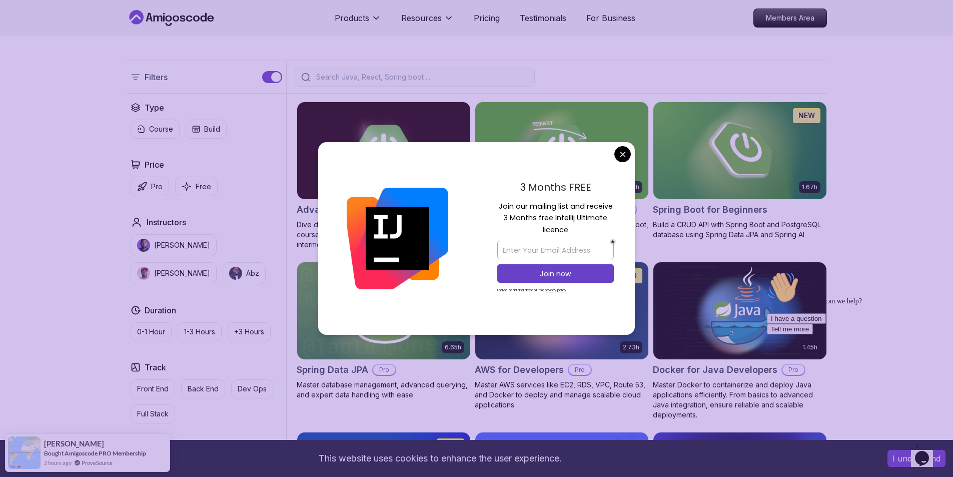
scroll to position [200, 0]
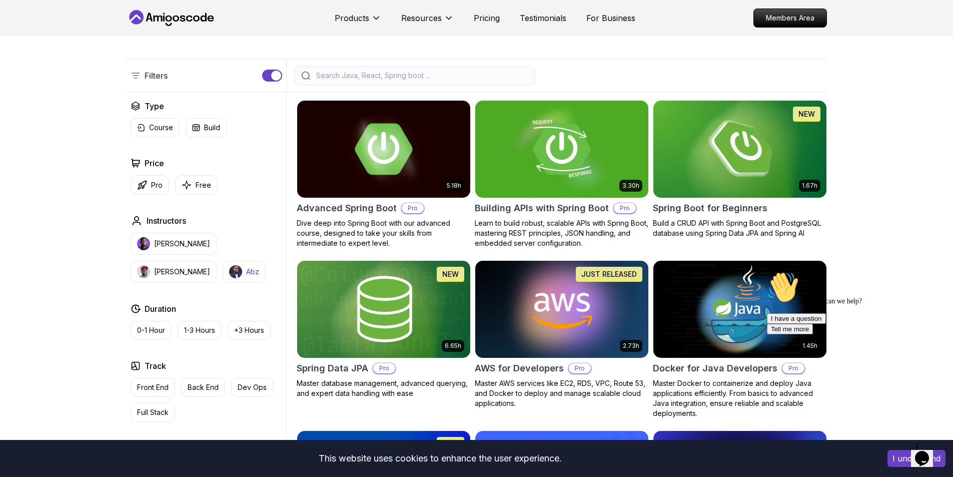
click at [223, 278] on button "Abz" at bounding box center [244, 272] width 43 height 22
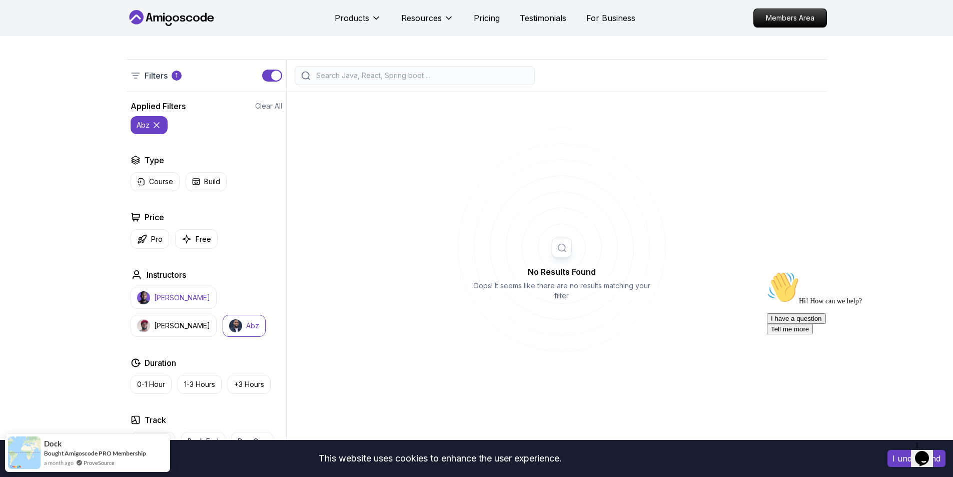
click at [166, 298] on p "[PERSON_NAME]" at bounding box center [182, 298] width 56 height 10
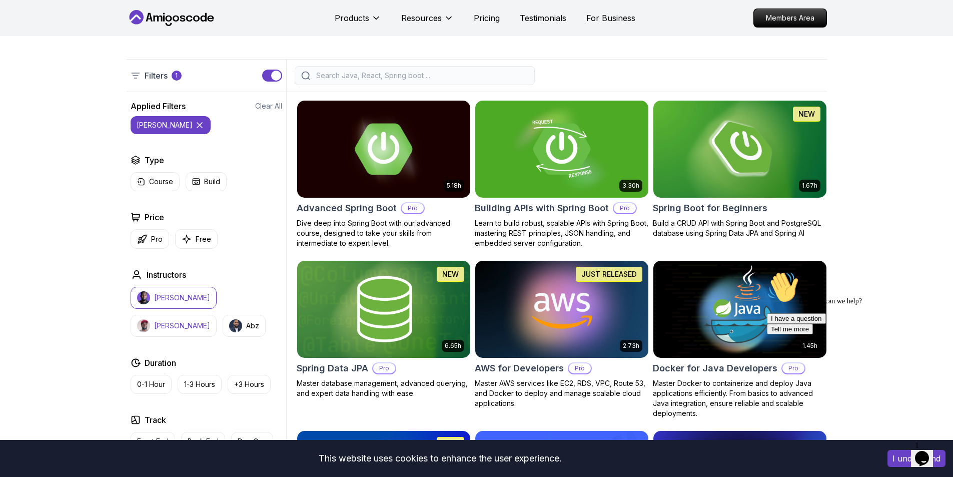
click at [150, 319] on img "button" at bounding box center [143, 325] width 13 height 13
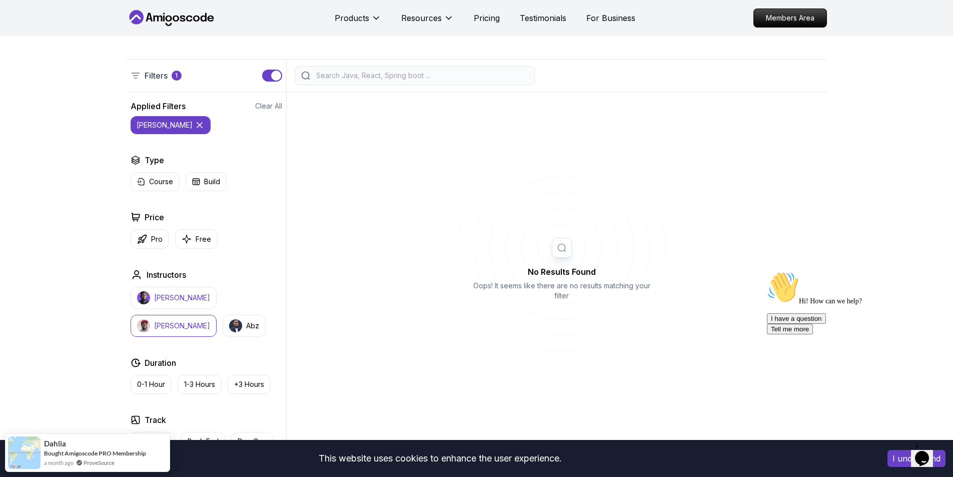
click at [167, 294] on p "[PERSON_NAME]" at bounding box center [182, 298] width 56 height 10
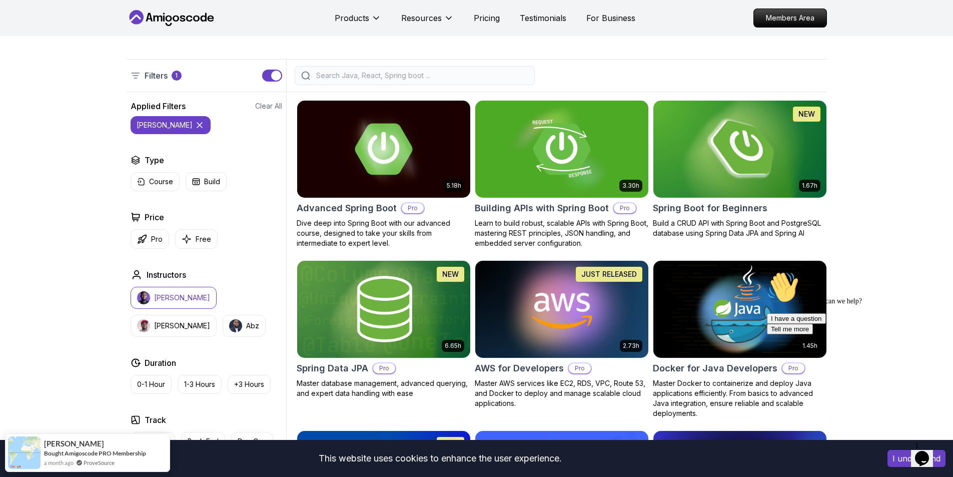
click at [734, 175] on img at bounding box center [740, 149] width 182 height 102
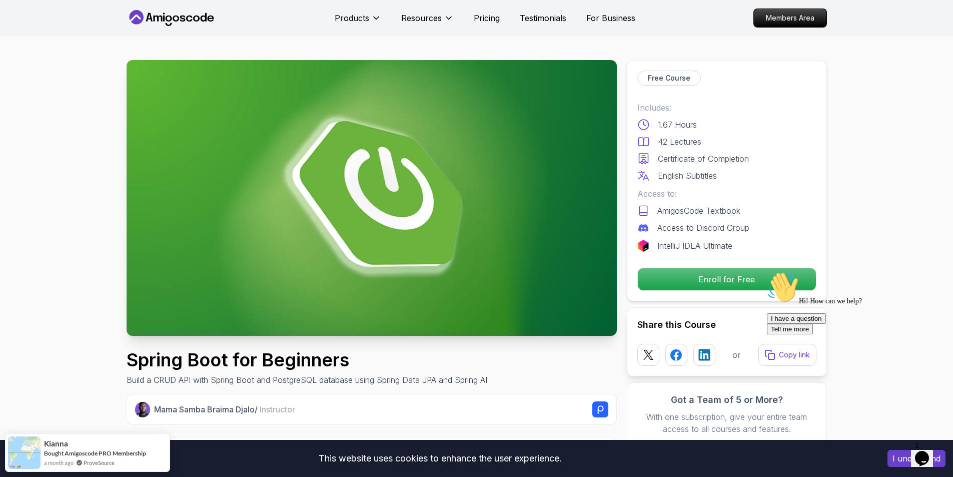
click at [639, 159] on icon at bounding box center [643, 159] width 9 height 10
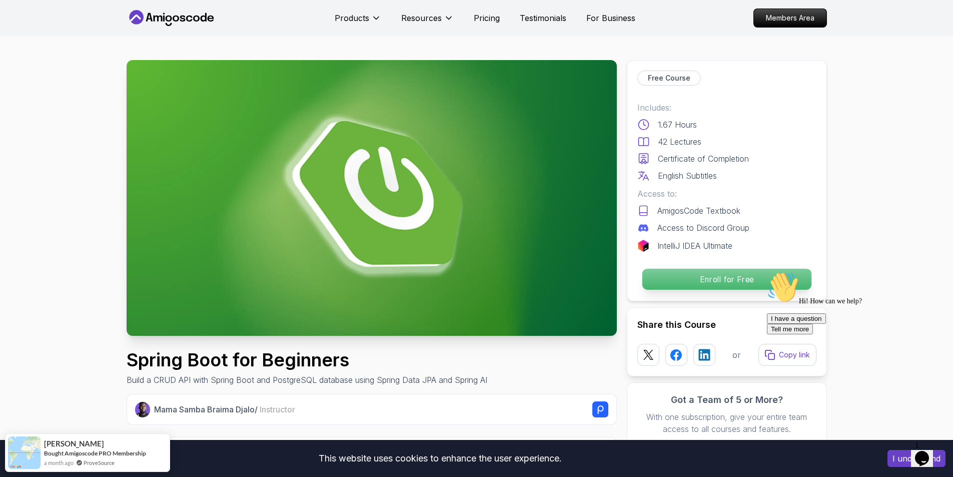
click at [664, 287] on p "Enroll for Free" at bounding box center [726, 279] width 169 height 21
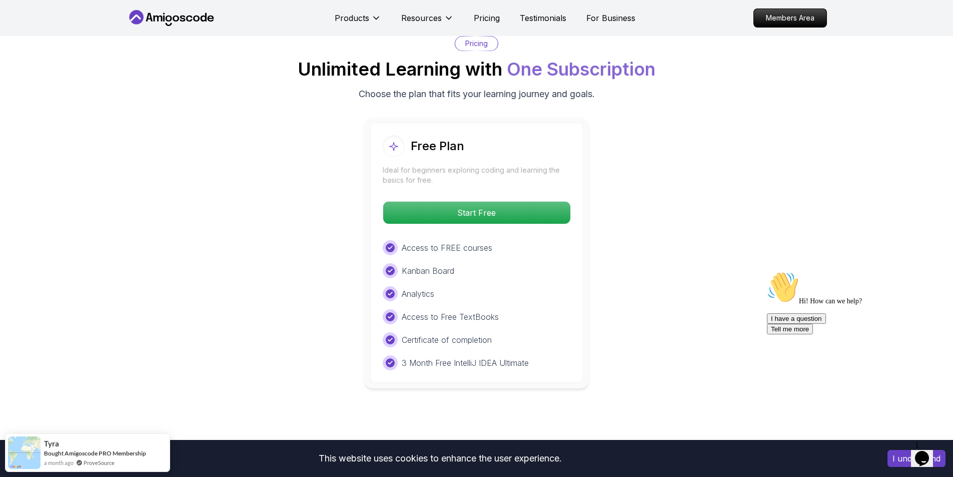
scroll to position [1965, 0]
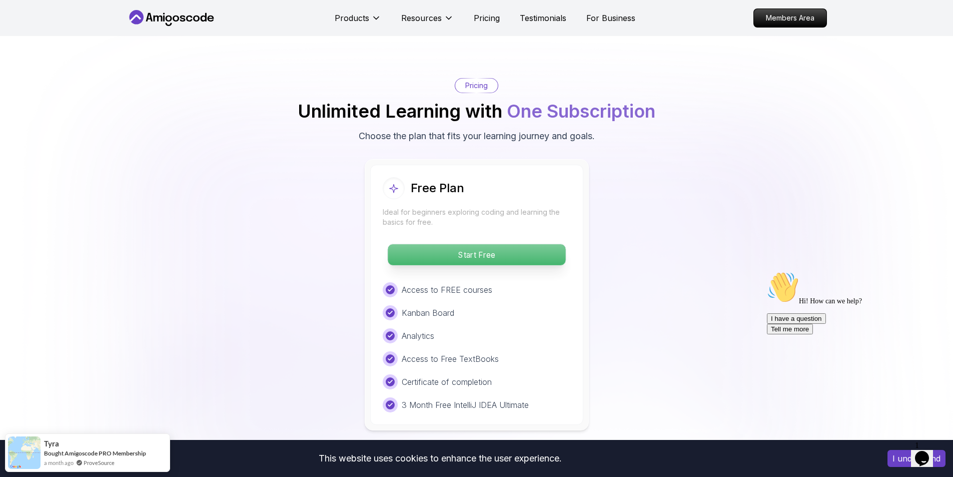
click at [467, 252] on div "Start Free" at bounding box center [477, 254] width 188 height 23
click at [482, 244] on p "Start Free" at bounding box center [477, 254] width 178 height 21
